Goal: Find specific page/section: Find specific page/section

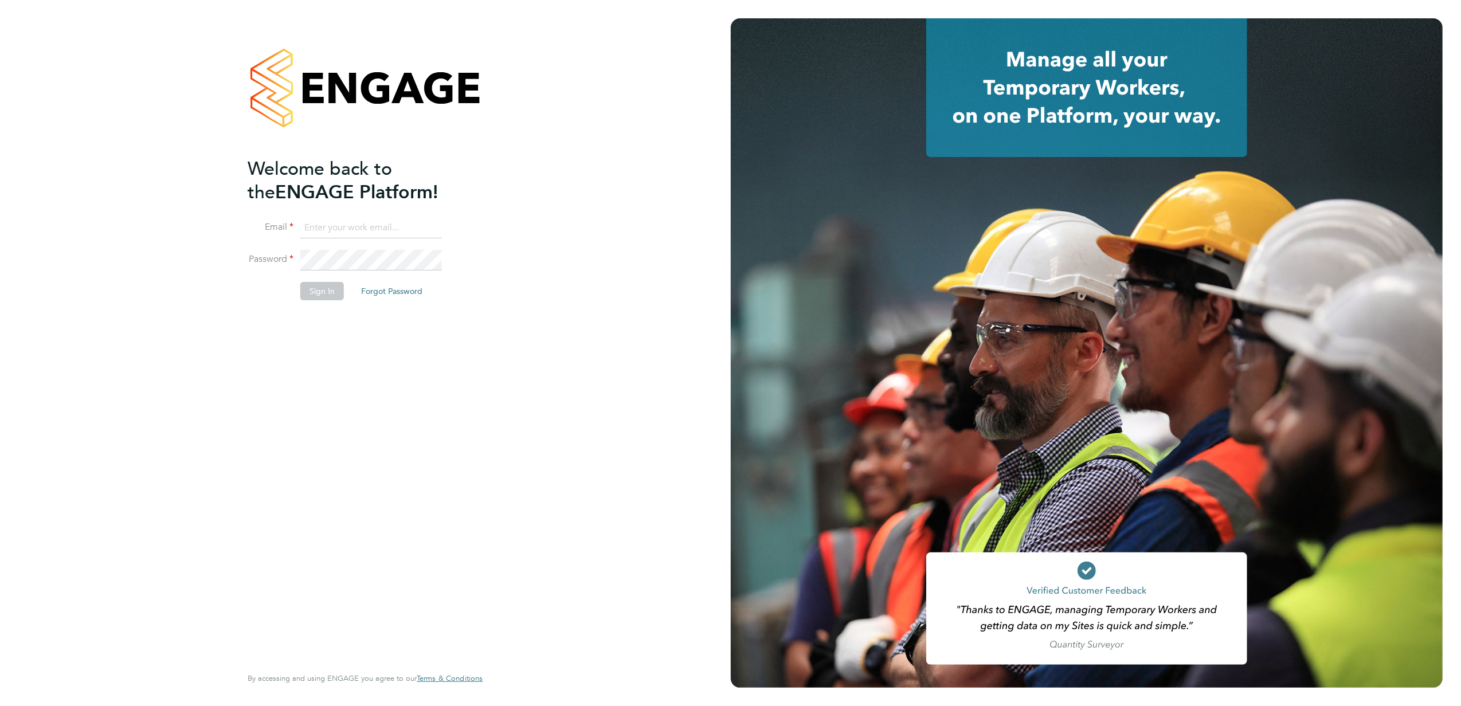
type input "[EMAIL_ADDRESS][PERSON_NAME][DOMAIN_NAME]"
click at [329, 294] on button "Sign In" at bounding box center [322, 291] width 44 height 18
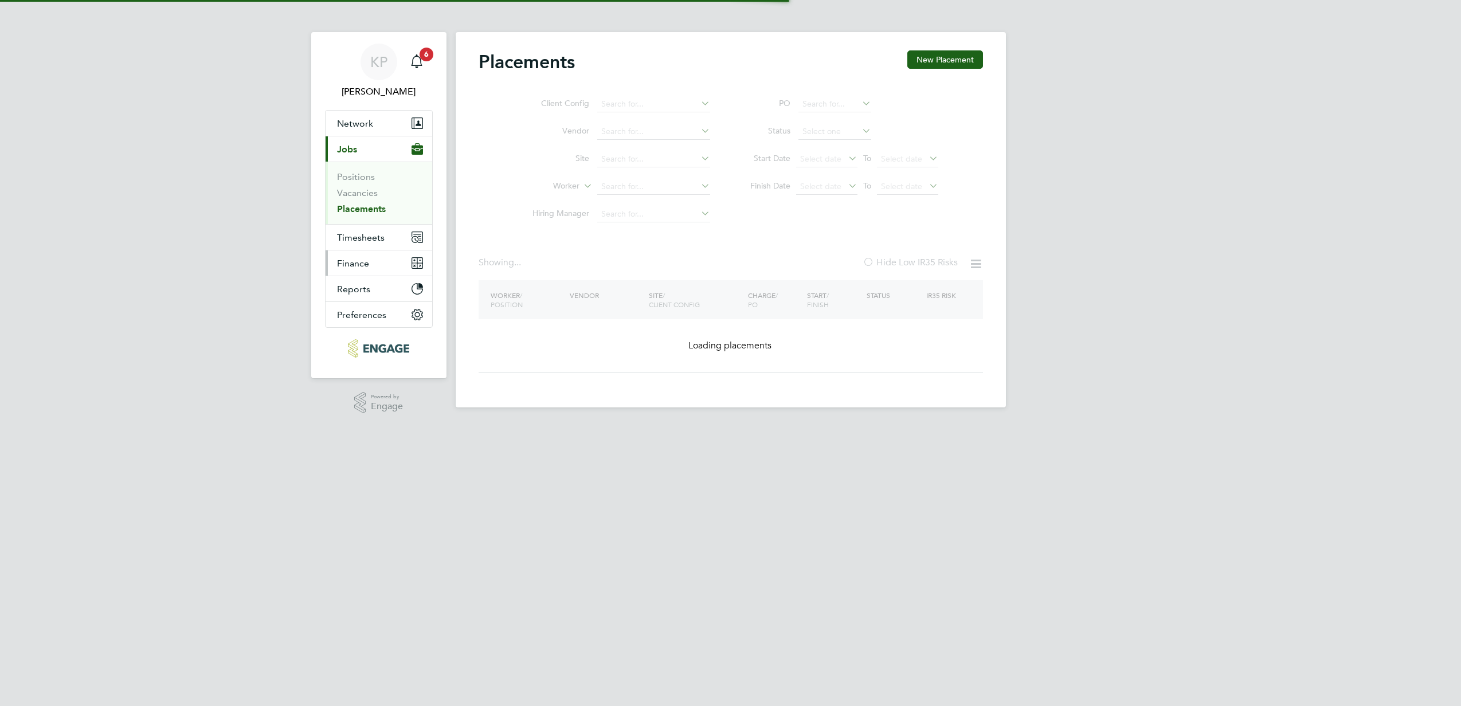
type input "Samuel Randall"
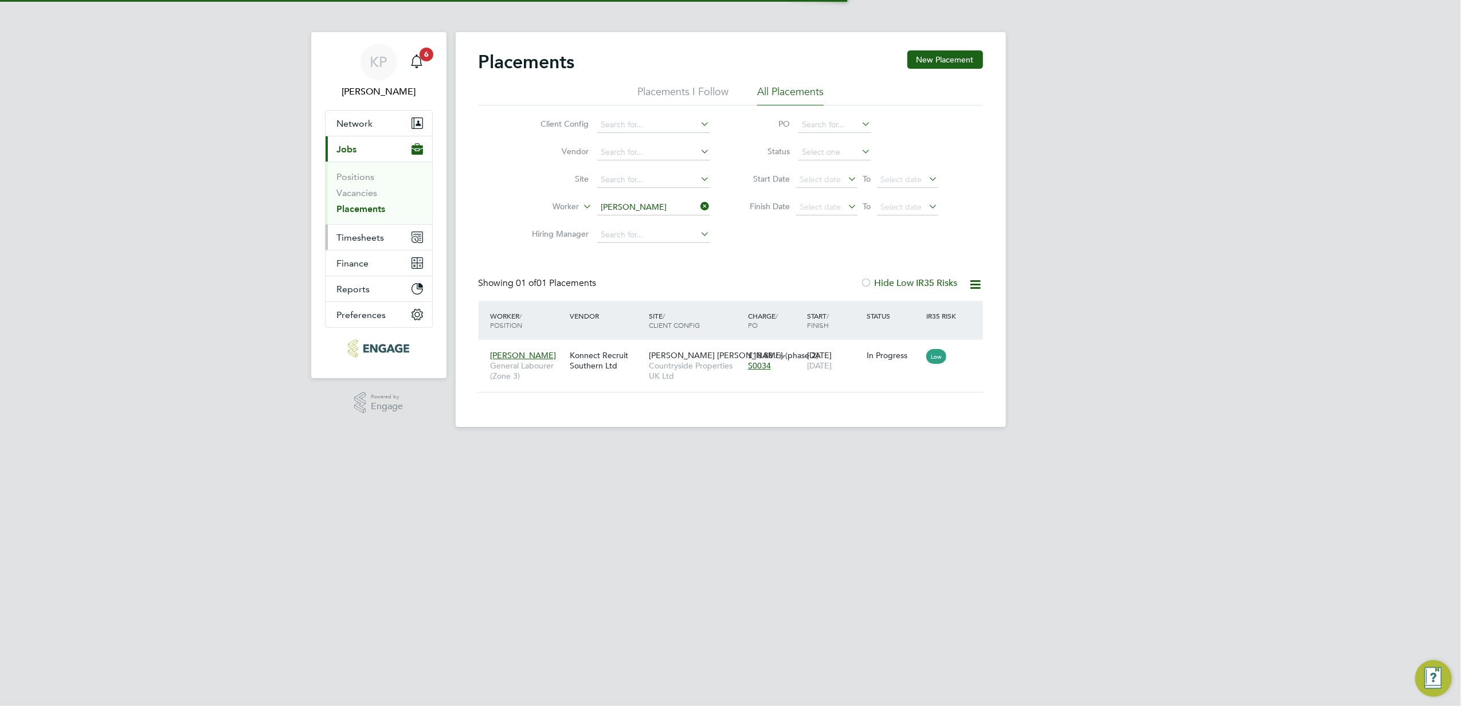
scroll to position [11, 54]
click at [659, 209] on input at bounding box center [653, 208] width 113 height 16
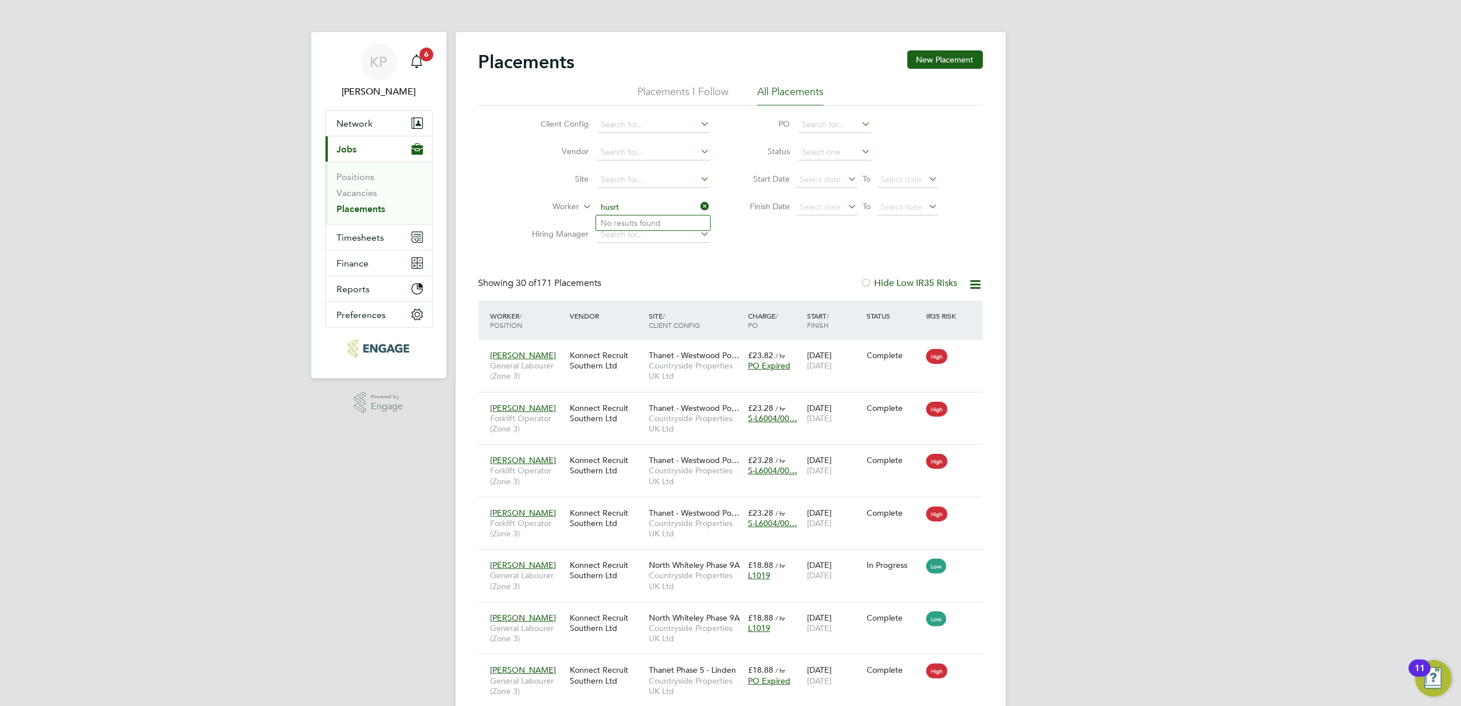
type input "husrt"
click at [670, 210] on input at bounding box center [653, 208] width 113 height 16
type input "mac"
click at [628, 198] on li "Worker" at bounding box center [617, 208] width 216 height 28
click at [634, 203] on input at bounding box center [653, 208] width 113 height 16
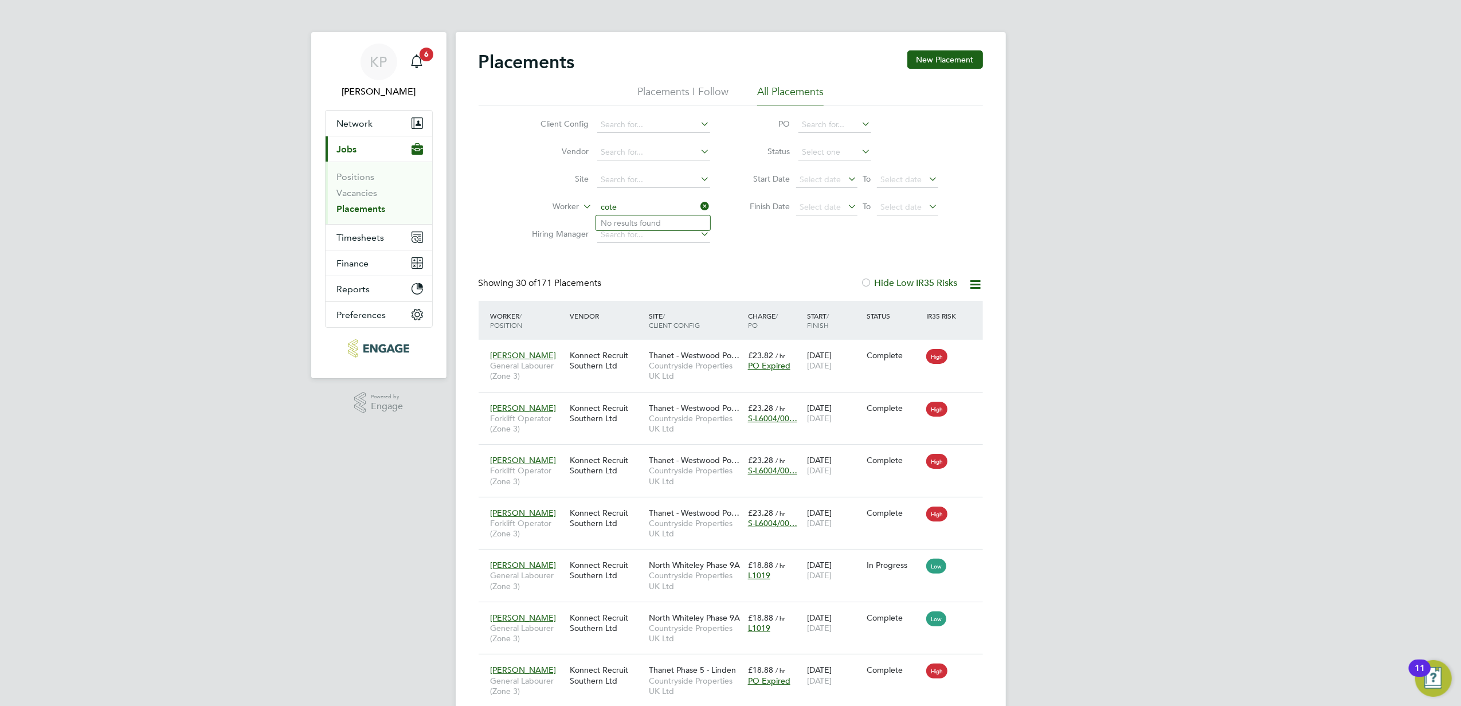
type input "cote"
click at [633, 208] on input at bounding box center [653, 208] width 113 height 16
type input "O"
type input "a"
